Goal: Task Accomplishment & Management: Complete application form

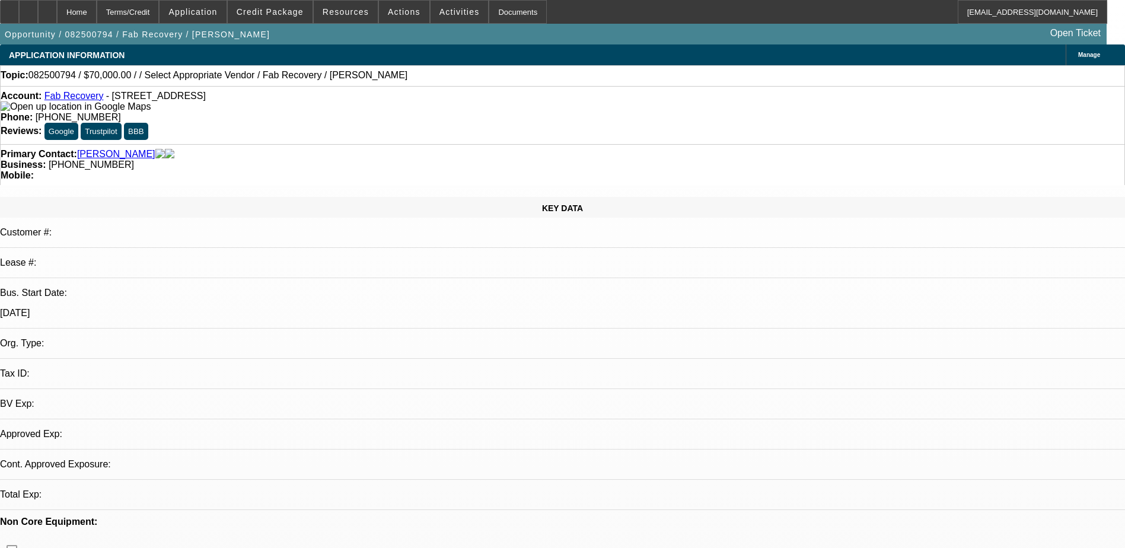
select select "0"
select select "2"
select select "0.1"
select select "1"
select select "2"
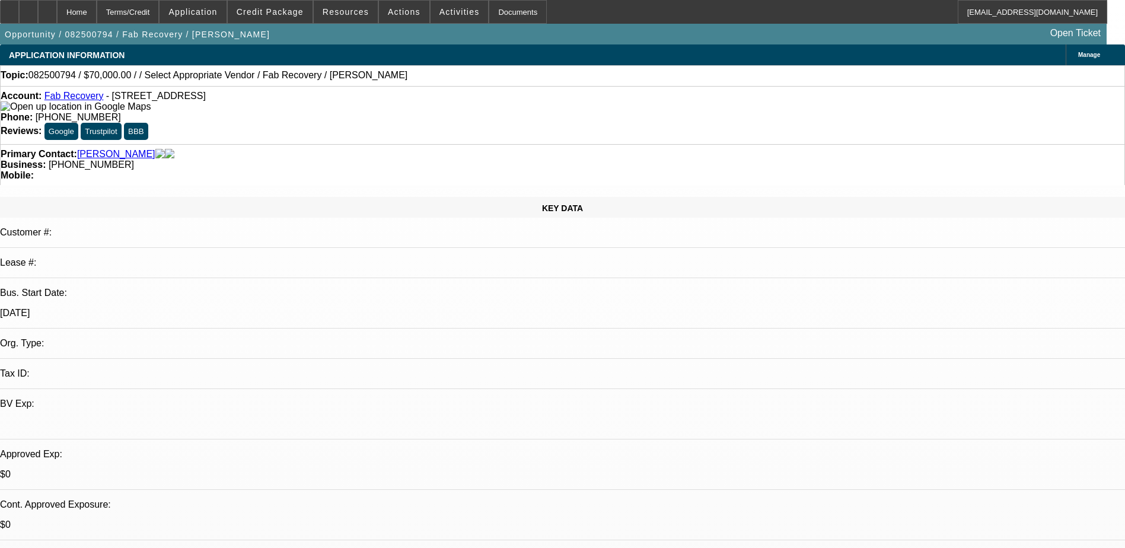
select select "4"
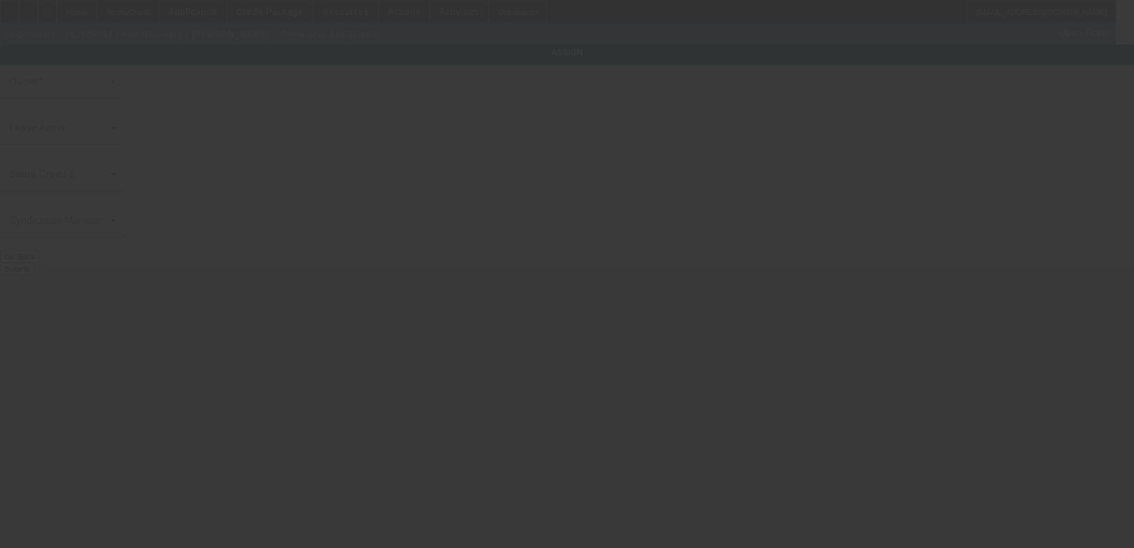
click at [514, 148] on div at bounding box center [567, 274] width 1134 height 548
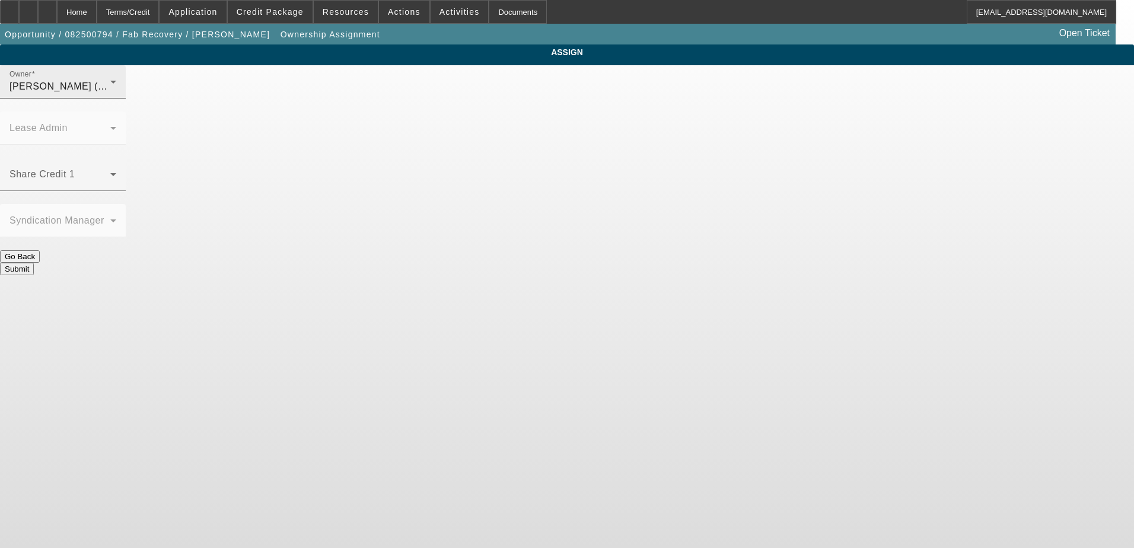
click at [123, 91] on span "[PERSON_NAME] (Lvl 1)" at bounding box center [65, 86] width 113 height 10
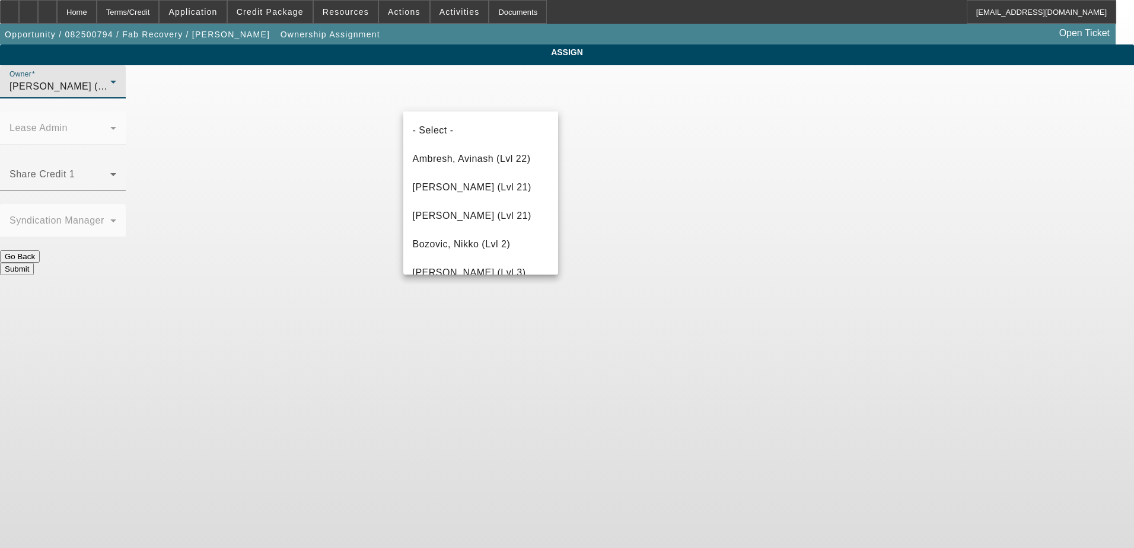
click at [326, 115] on div at bounding box center [567, 274] width 1134 height 548
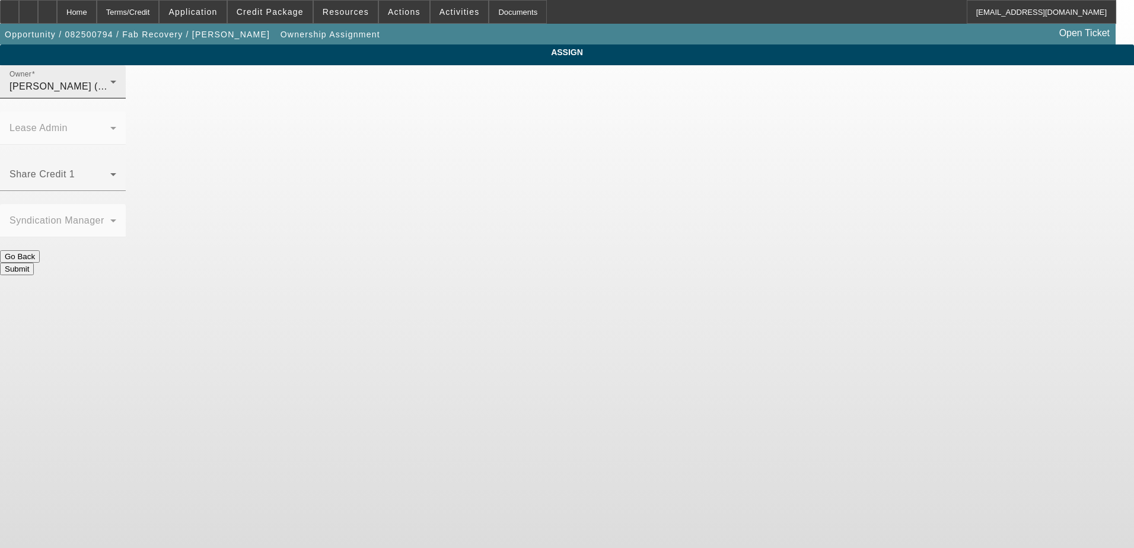
click at [116, 98] on div "Owner [PERSON_NAME] (Lvl 1)" at bounding box center [62, 81] width 107 height 33
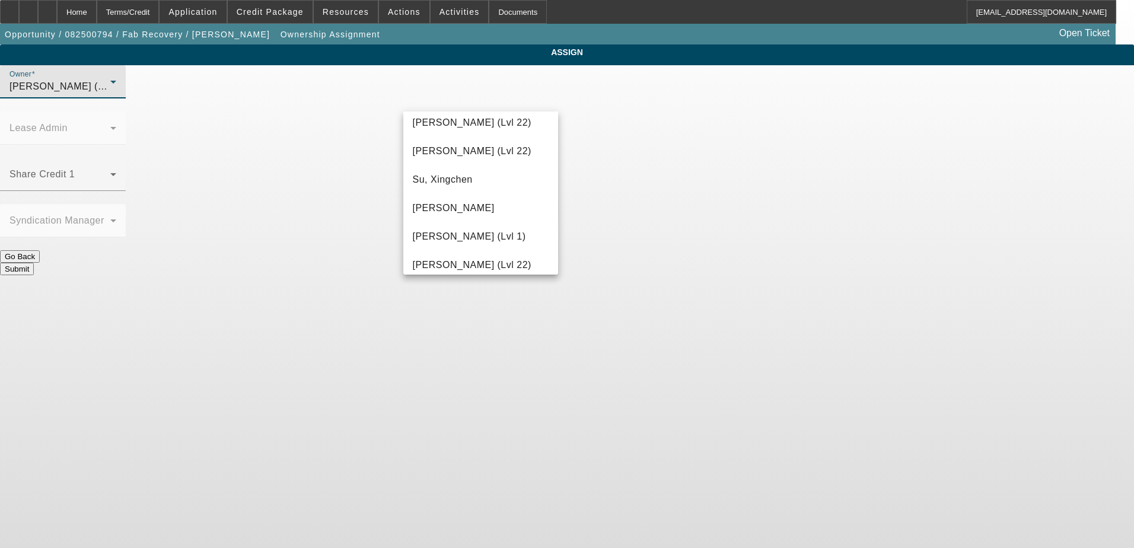
scroll to position [1725, 0]
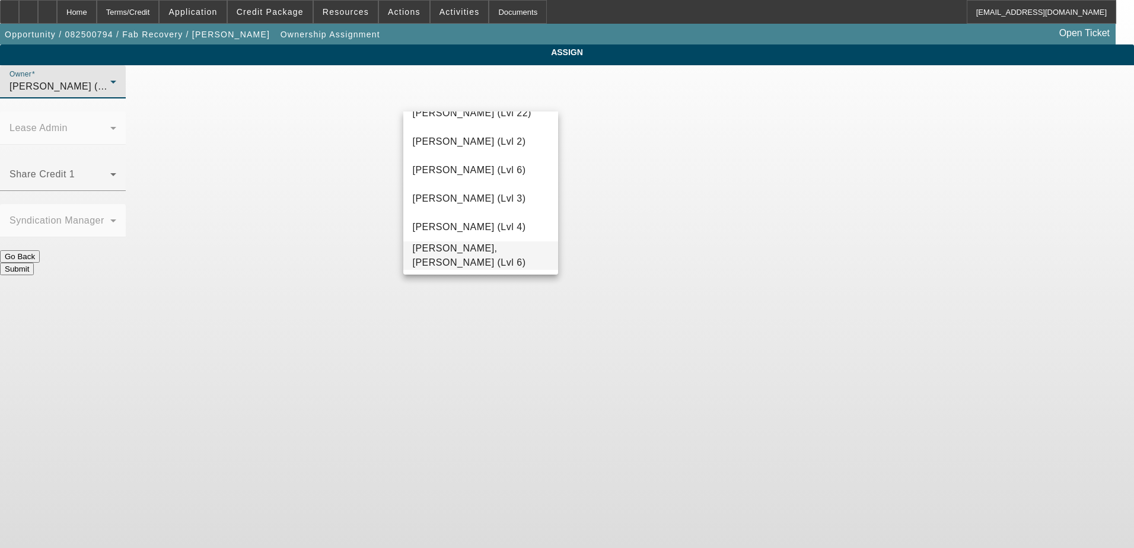
click at [480, 255] on span "[PERSON_NAME], [PERSON_NAME] (Lvl 6)" at bounding box center [481, 255] width 136 height 28
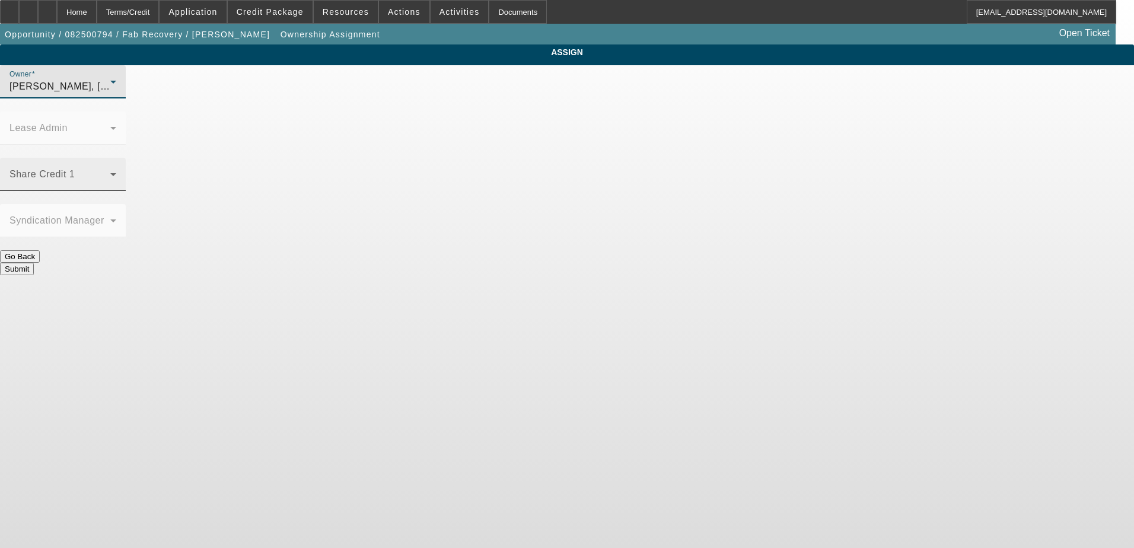
click at [110, 172] on span at bounding box center [59, 179] width 101 height 14
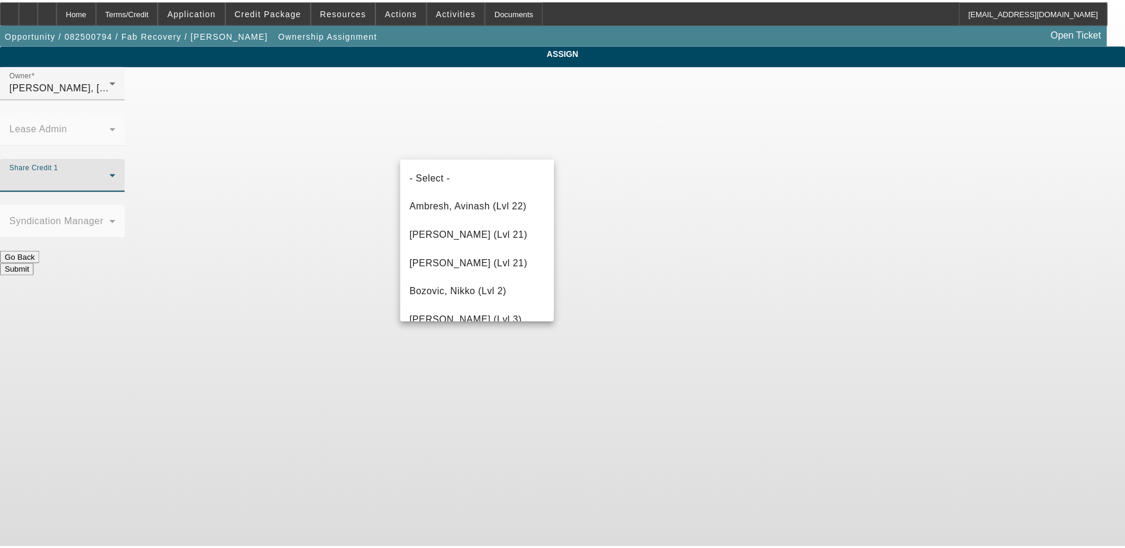
scroll to position [1151, 0]
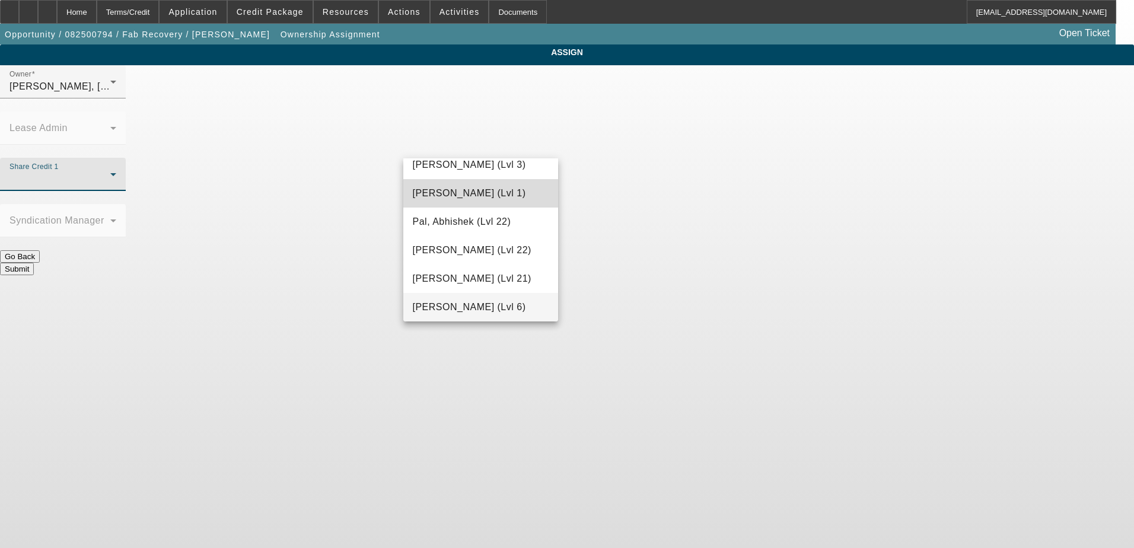
click at [486, 190] on span "[PERSON_NAME] (Lvl 1)" at bounding box center [469, 193] width 113 height 14
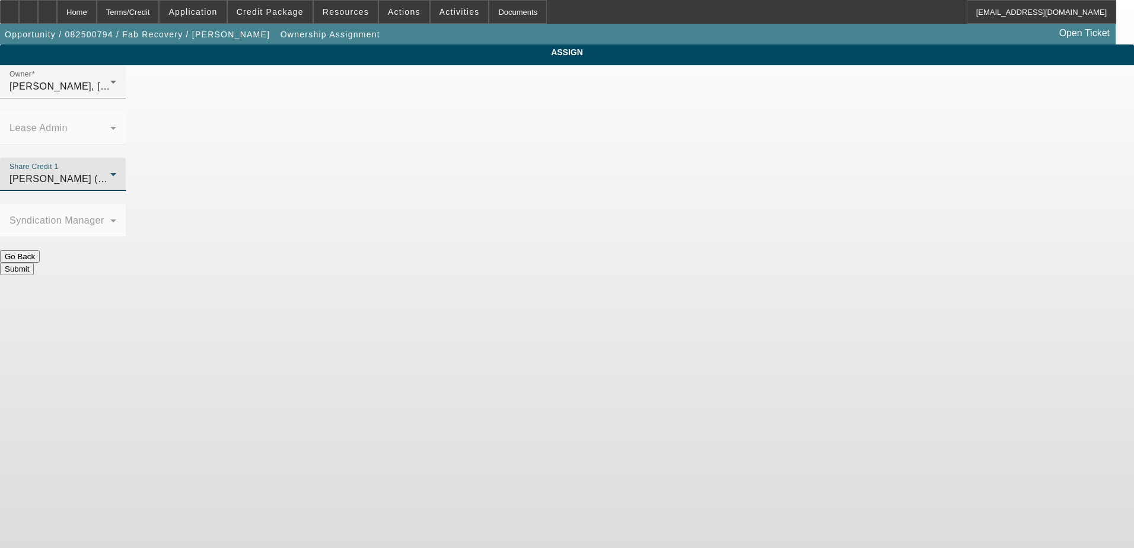
click at [34, 263] on button "Submit" at bounding box center [17, 269] width 34 height 12
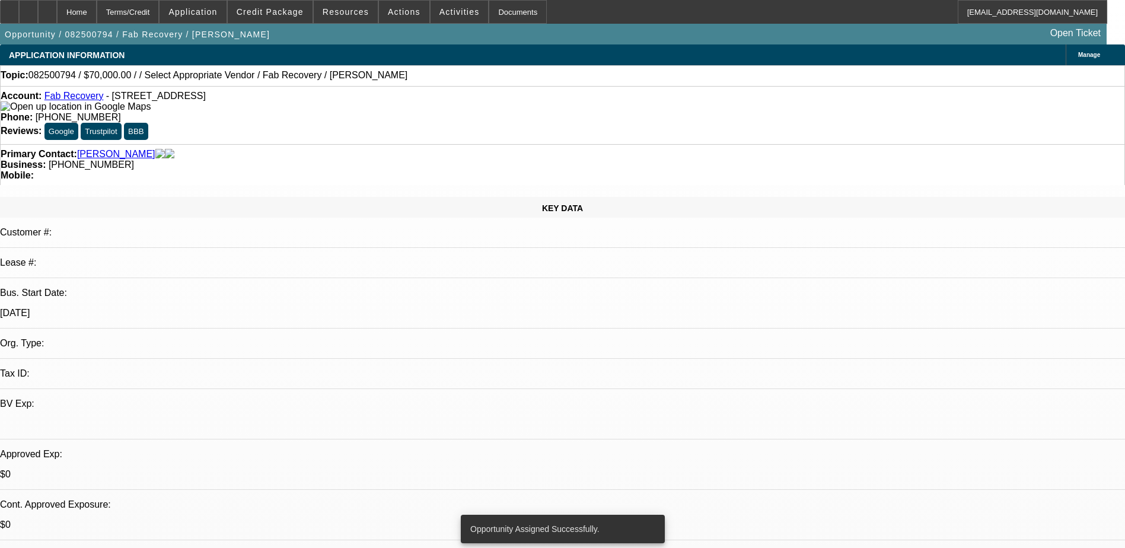
select select "0"
select select "2"
select select "0.1"
select select "4"
